Goal: Task Accomplishment & Management: Manage account settings

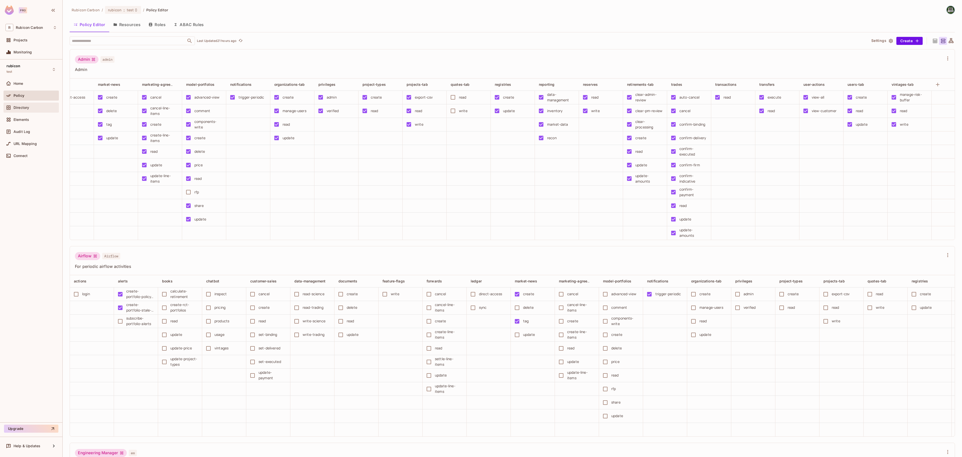
click at [16, 107] on span "Directory" at bounding box center [22, 107] width 16 height 4
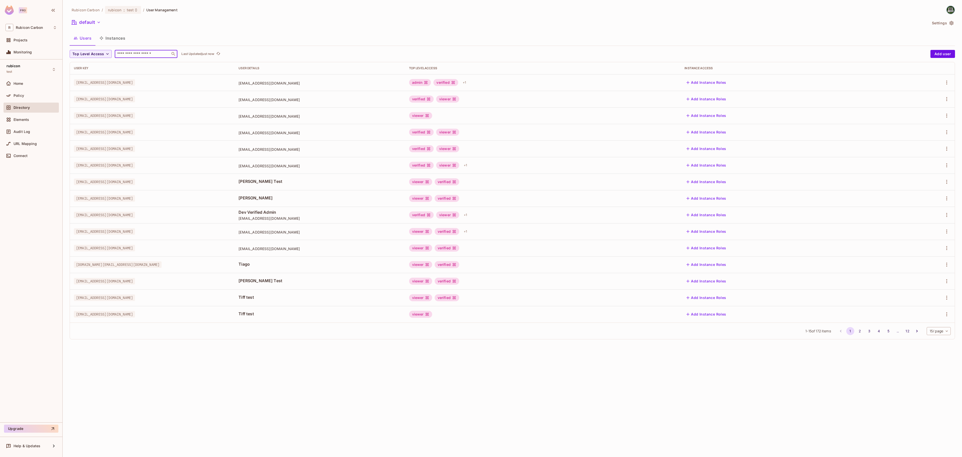
click at [136, 52] on input "text" at bounding box center [142, 53] width 53 height 5
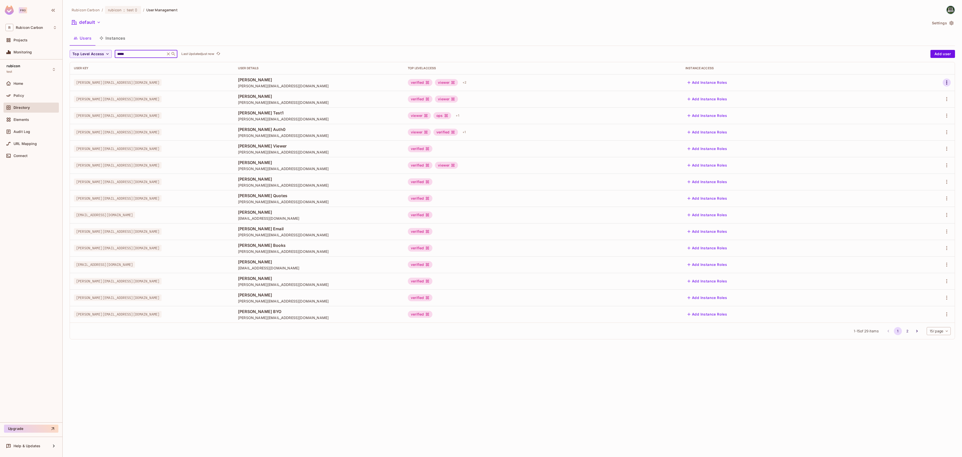
type input "*****"
click at [946, 82] on icon "button" at bounding box center [947, 82] width 6 height 6
click at [936, 91] on li "Edit" at bounding box center [925, 94] width 44 height 11
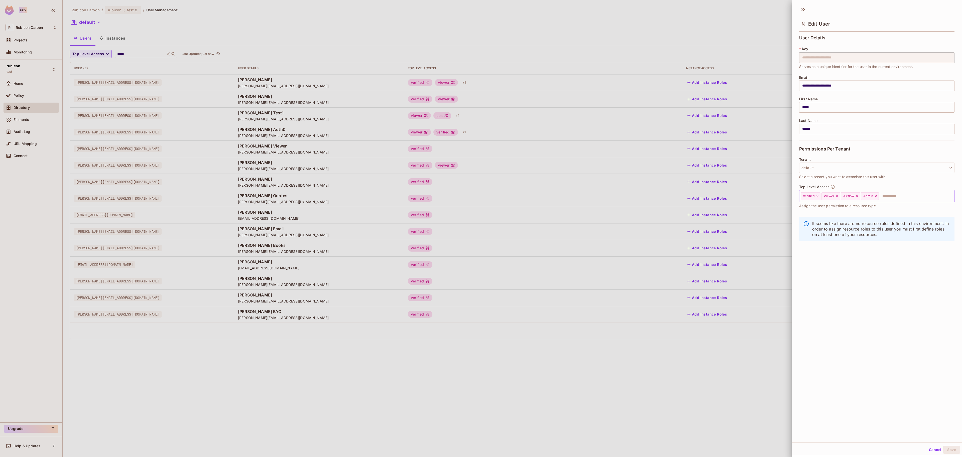
click at [876, 195] on icon at bounding box center [876, 196] width 4 height 4
click at [876, 195] on input "text" at bounding box center [903, 196] width 84 height 10
click at [849, 282] on li "Trader" at bounding box center [869, 281] width 140 height 9
click at [943, 448] on button "Save" at bounding box center [951, 449] width 17 height 8
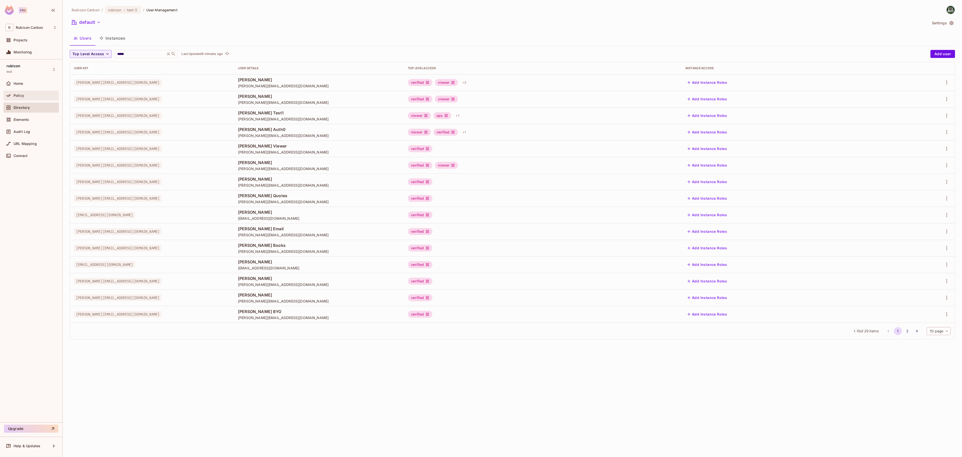
click at [15, 95] on span "Policy" at bounding box center [19, 95] width 11 height 4
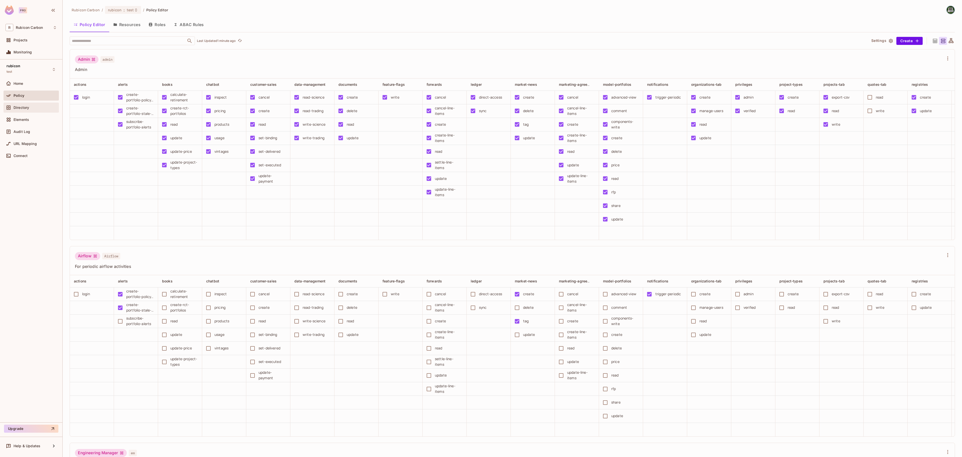
click at [22, 108] on span "Directory" at bounding box center [22, 107] width 16 height 4
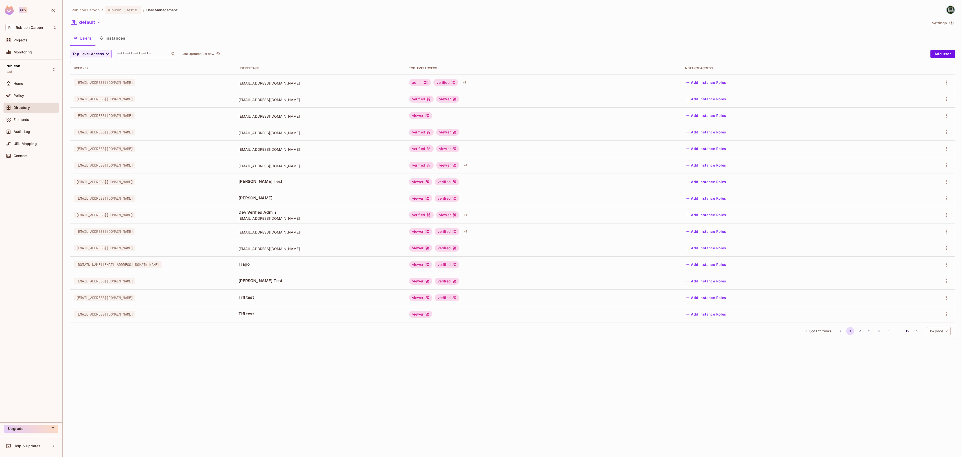
click at [132, 53] on input "text" at bounding box center [142, 53] width 53 height 5
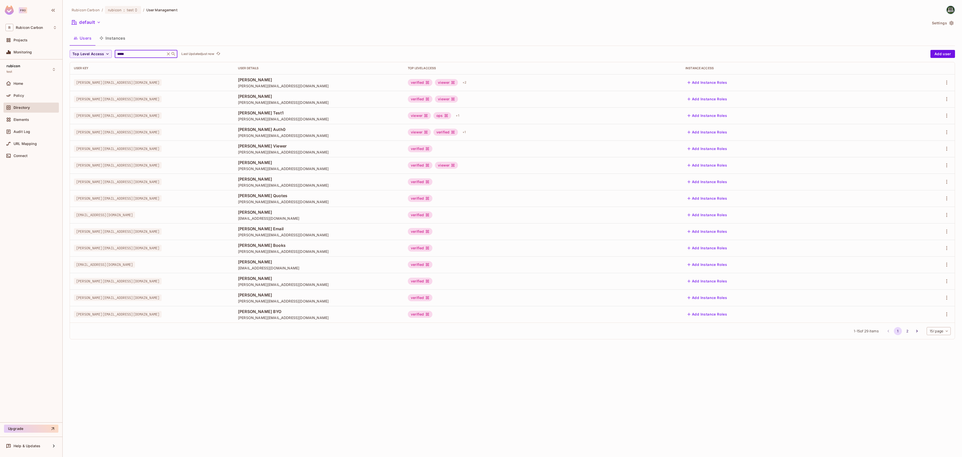
type input "*****"
click at [947, 78] on td at bounding box center [922, 82] width 65 height 17
click at [945, 82] on icon "button" at bounding box center [947, 82] width 6 height 6
click at [935, 92] on li "Edit" at bounding box center [925, 94] width 44 height 11
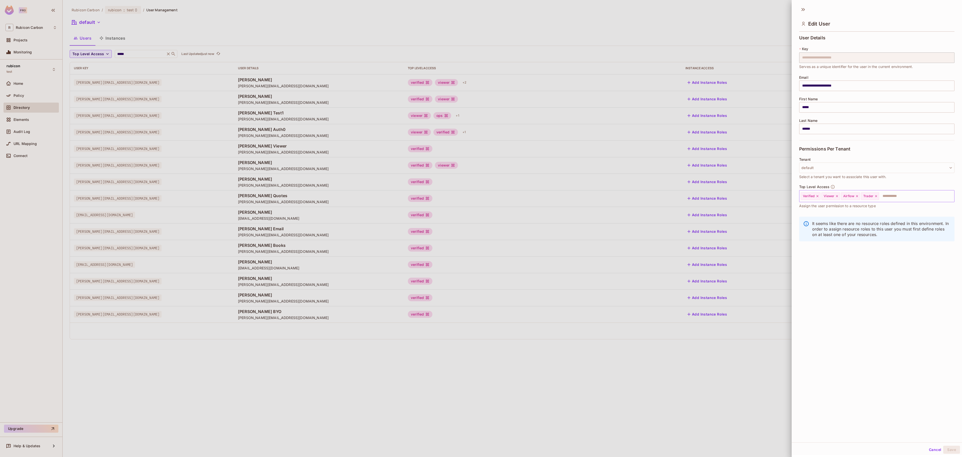
click at [879, 194] on div "Trader" at bounding box center [870, 196] width 18 height 8
click at [878, 195] on icon at bounding box center [876, 196] width 4 height 4
click at [879, 195] on input "text" at bounding box center [903, 196] width 84 height 10
click at [847, 316] on li "Sales Admin" at bounding box center [869, 317] width 140 height 9
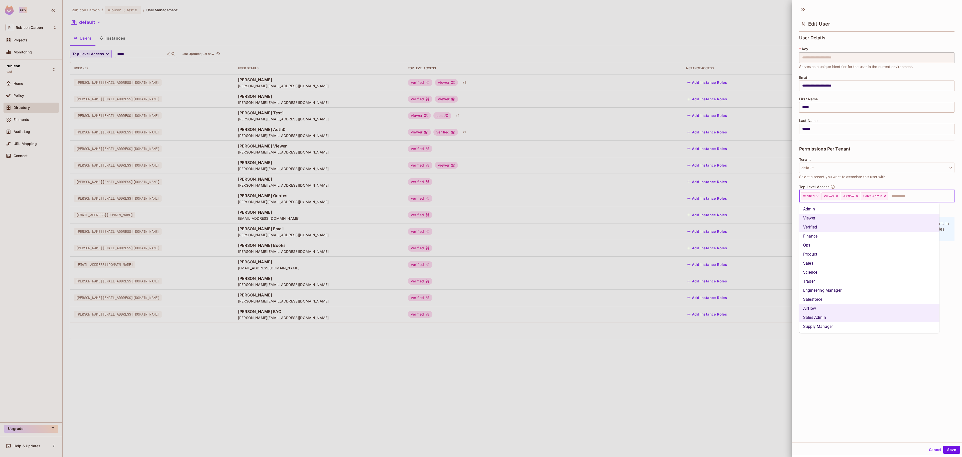
click at [899, 201] on input "text" at bounding box center [916, 196] width 56 height 10
click at [864, 262] on li "Sales" at bounding box center [869, 263] width 140 height 9
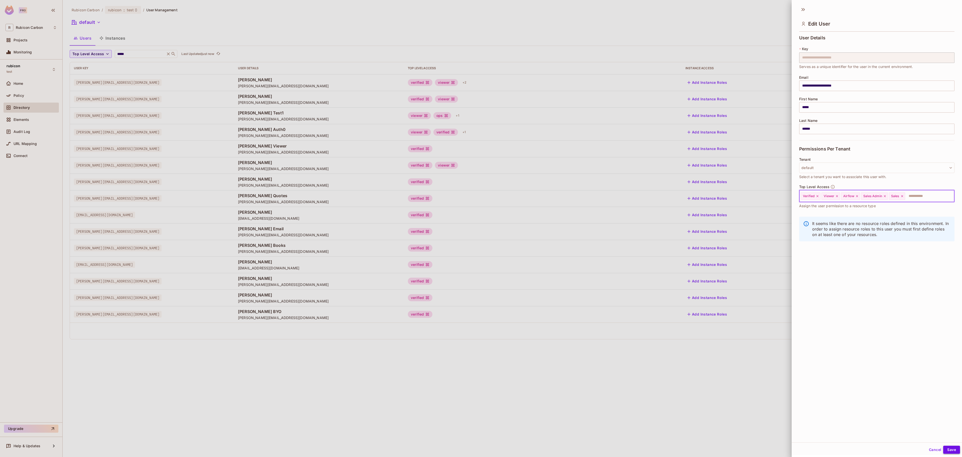
click at [941, 445] on div "Cancel Save" at bounding box center [877, 449] width 170 height 12
click at [943, 449] on button "Save" at bounding box center [951, 449] width 17 height 8
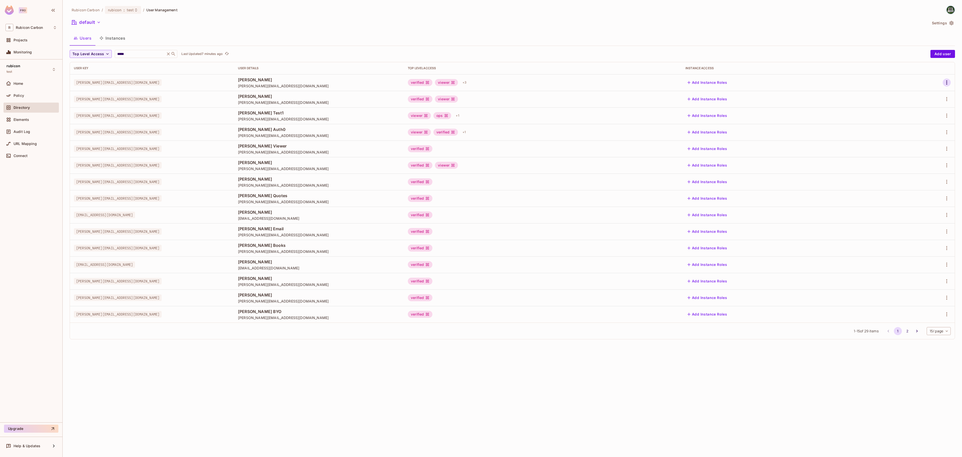
click at [944, 84] on icon "button" at bounding box center [947, 82] width 6 height 6
click at [925, 95] on li "Edit" at bounding box center [925, 94] width 44 height 11
click at [946, 79] on button "button" at bounding box center [947, 82] width 8 height 8
click at [910, 95] on icon at bounding box center [910, 94] width 6 height 6
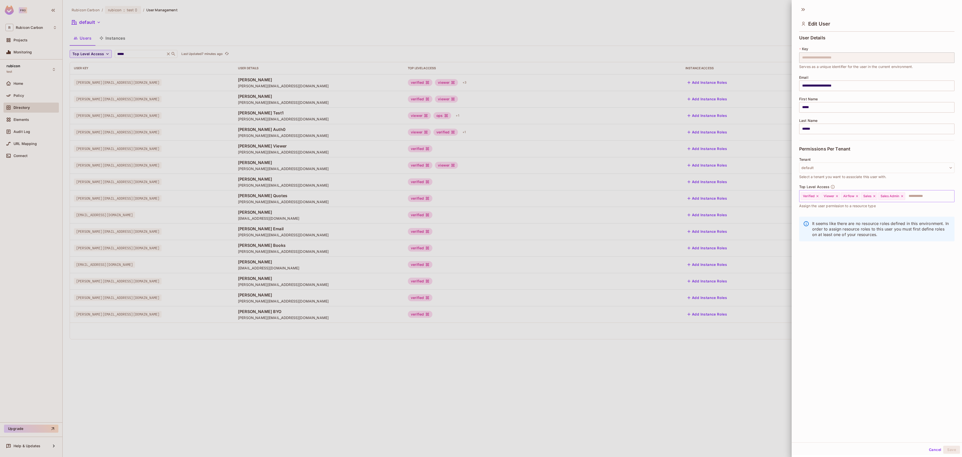
click at [904, 195] on icon at bounding box center [902, 196] width 4 height 4
click at [875, 196] on icon at bounding box center [875, 196] width 4 height 4
click at [875, 196] on input "text" at bounding box center [903, 196] width 84 height 10
click at [824, 210] on li "Admin" at bounding box center [869, 208] width 140 height 9
click at [947, 448] on button "Save" at bounding box center [951, 449] width 17 height 8
